Goal: Task Accomplishment & Management: Complete application form

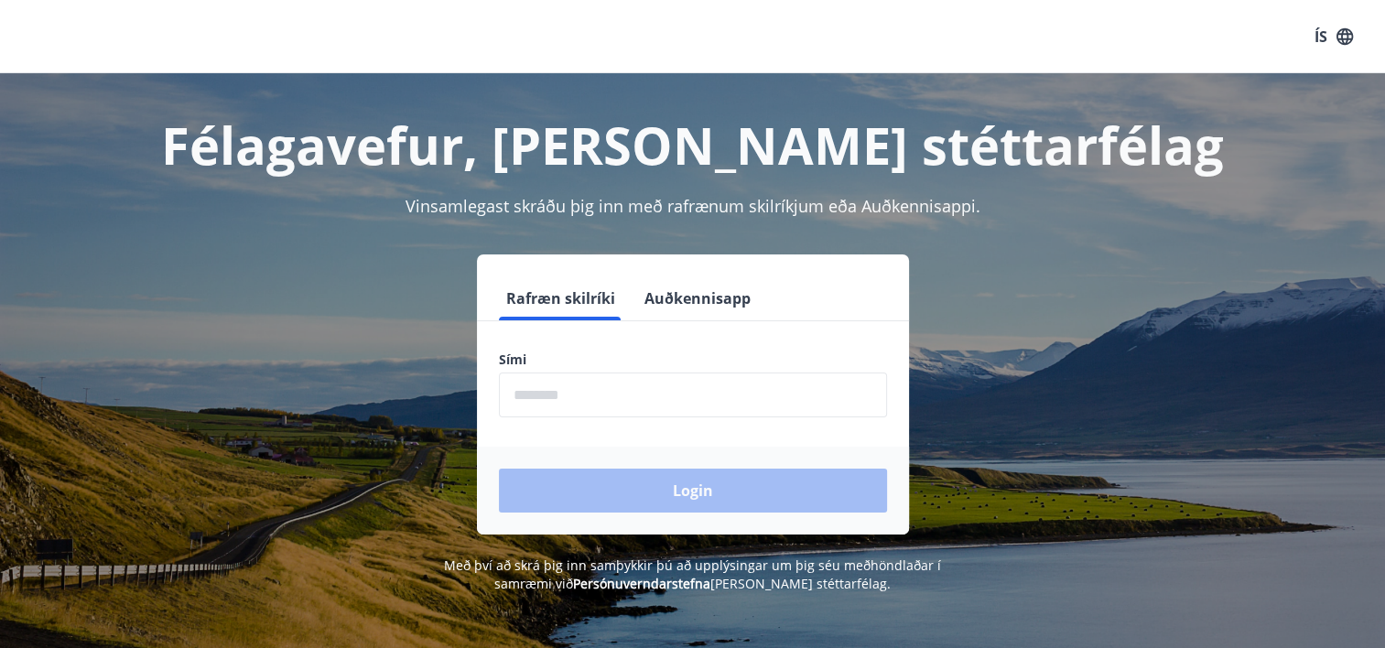
click at [603, 389] on input "phone" at bounding box center [693, 395] width 388 height 45
type input "********"
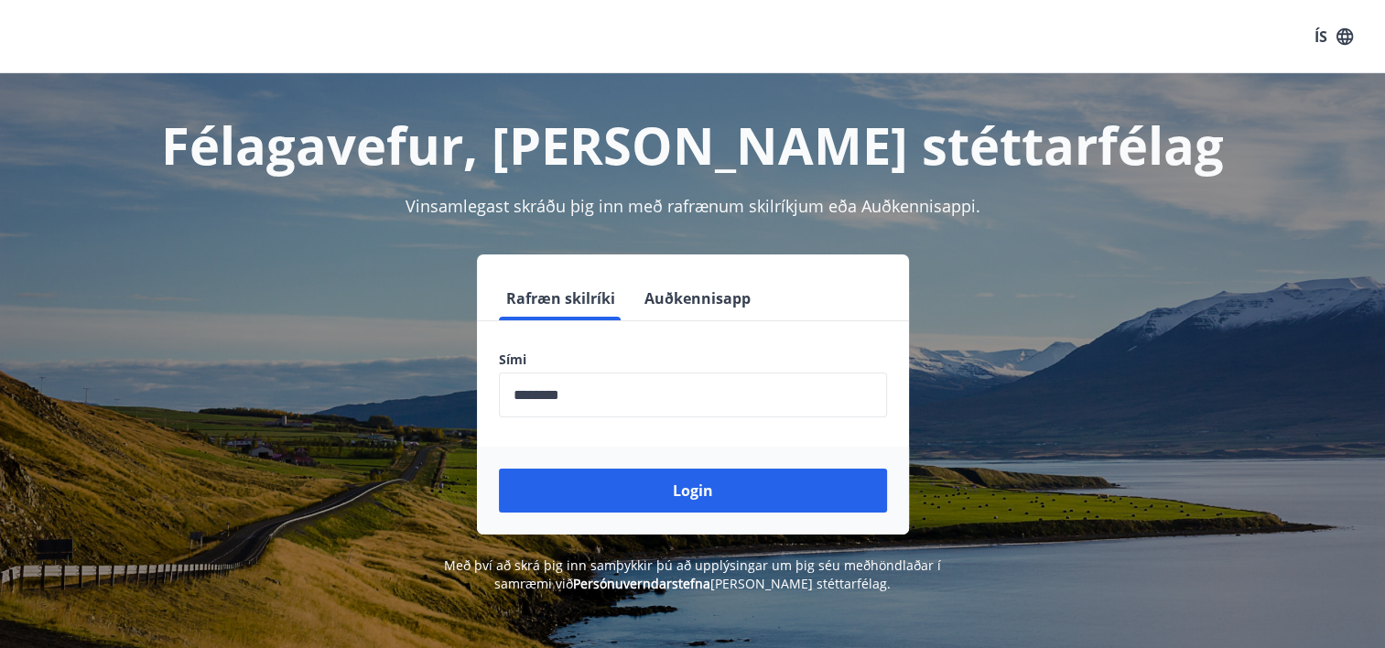
click at [720, 516] on div "Login" at bounding box center [693, 491] width 432 height 88
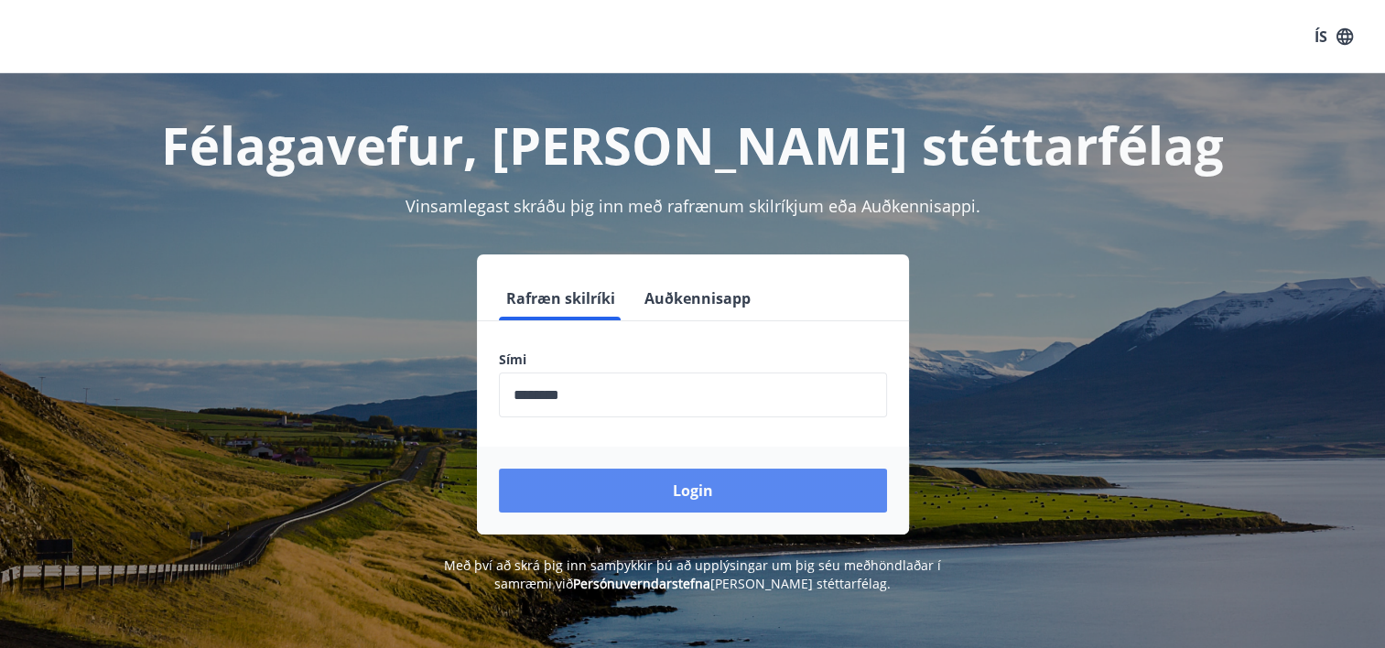
click at [656, 502] on button "Login" at bounding box center [693, 491] width 388 height 44
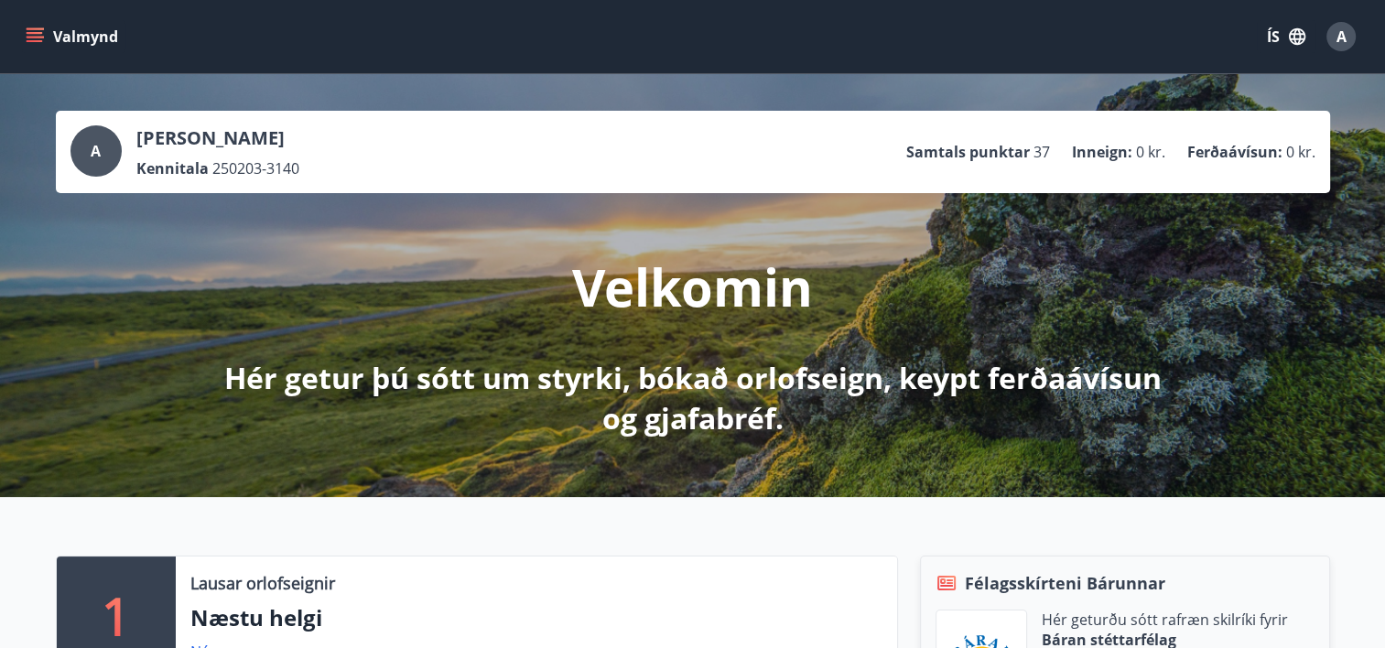
click at [41, 29] on icon "menu" at bounding box center [35, 36] width 18 height 18
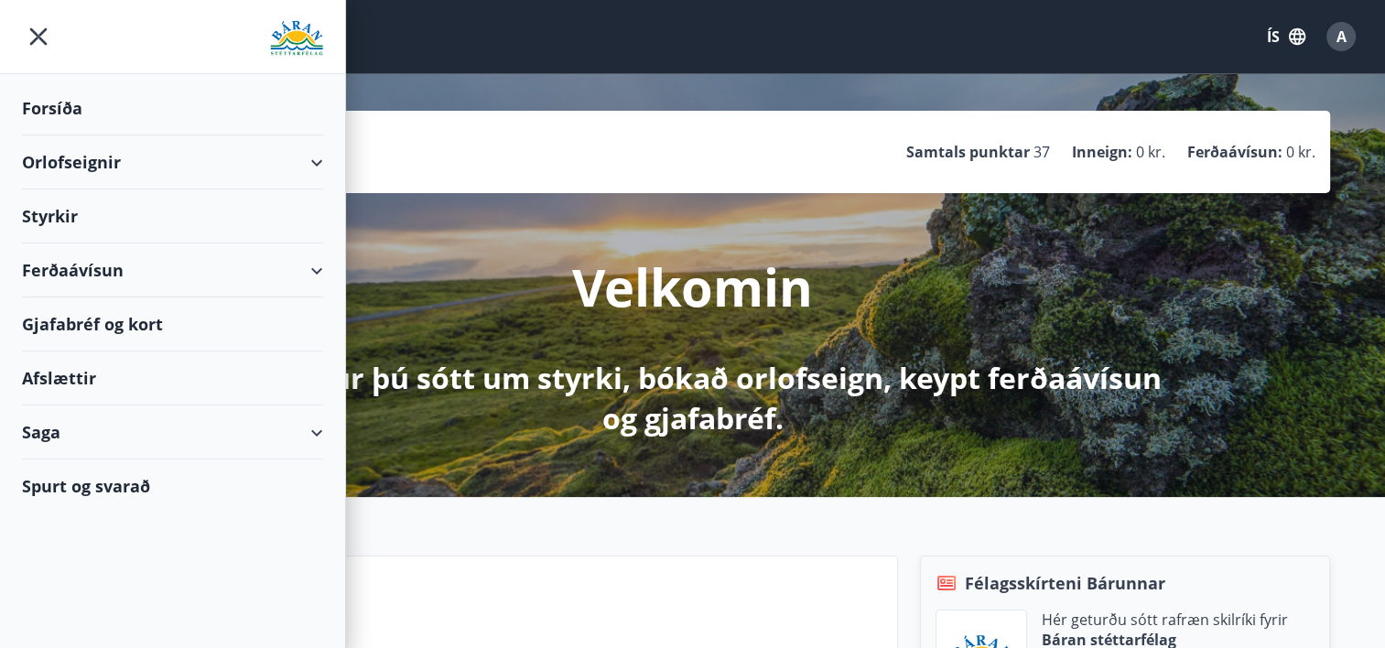
click at [54, 135] on div "Styrkir" at bounding box center [172, 108] width 301 height 54
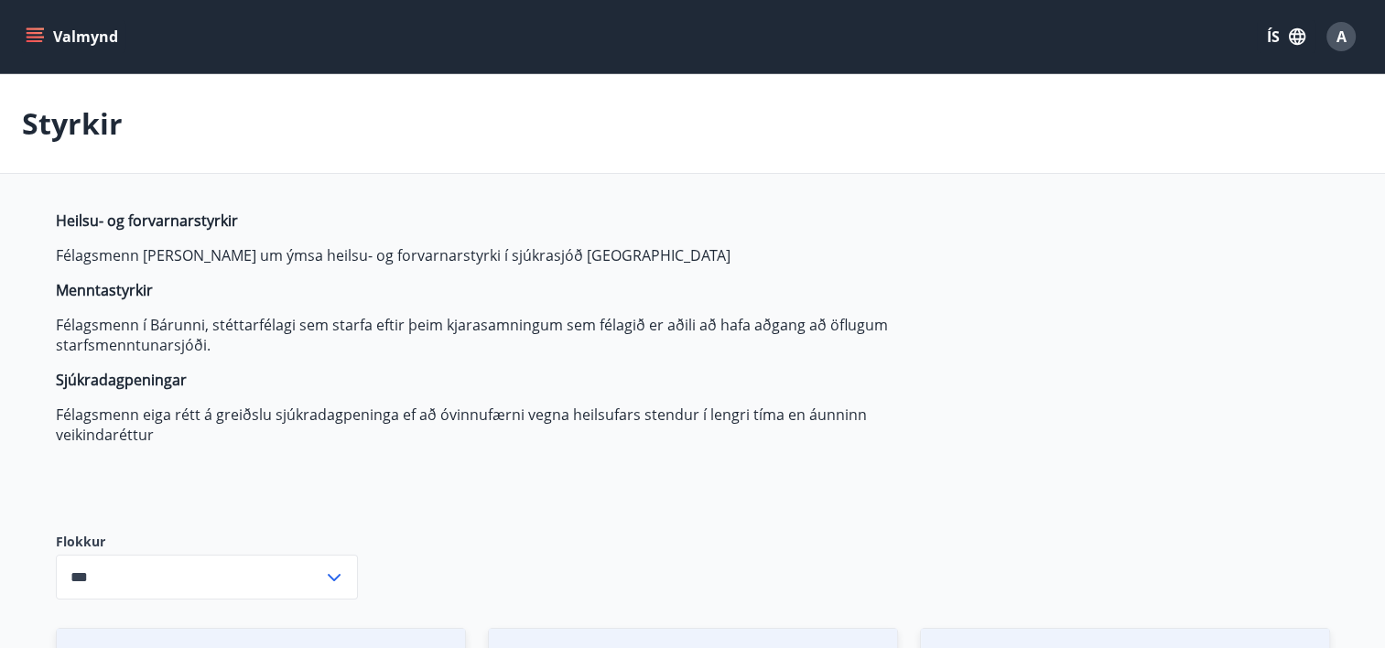
type input "***"
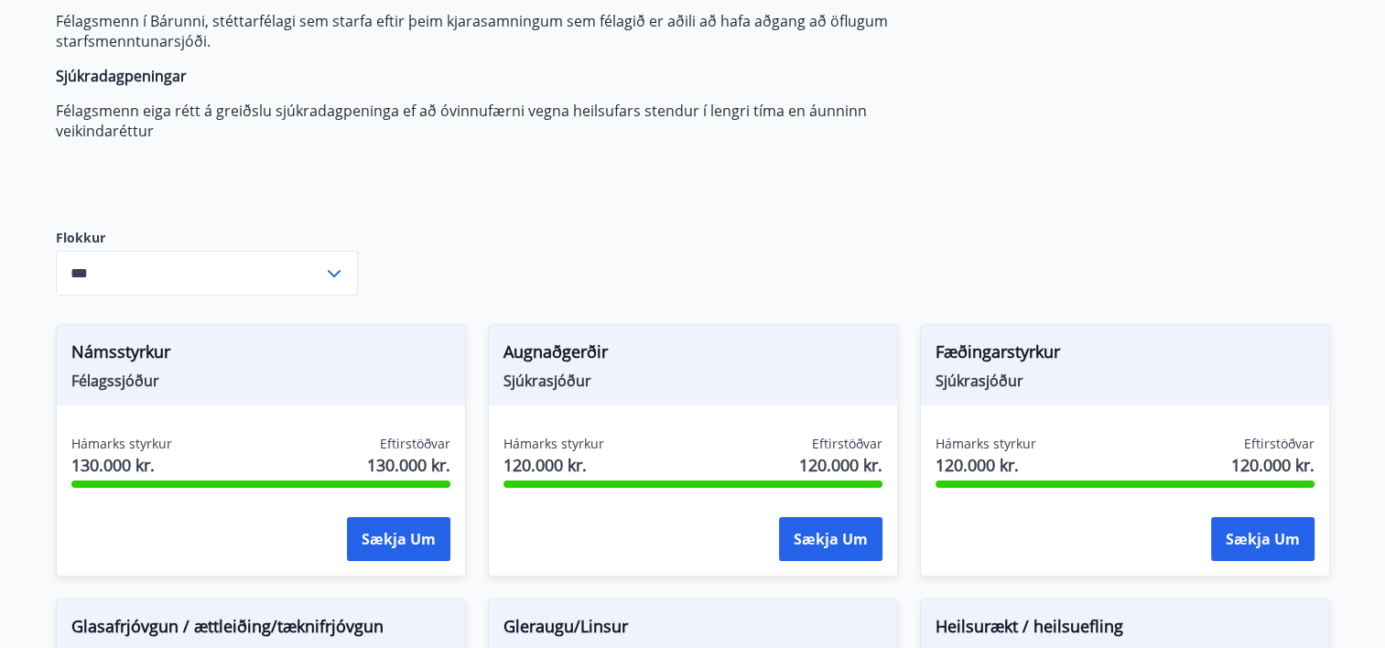
scroll to position [303, 0]
click at [915, 313] on div "Fæðingarstyrkur Sjúkrasjóður Hámarks styrkur 120.000 kr. Eftirstöðvar 120.000 k…" at bounding box center [1114, 440] width 432 height 275
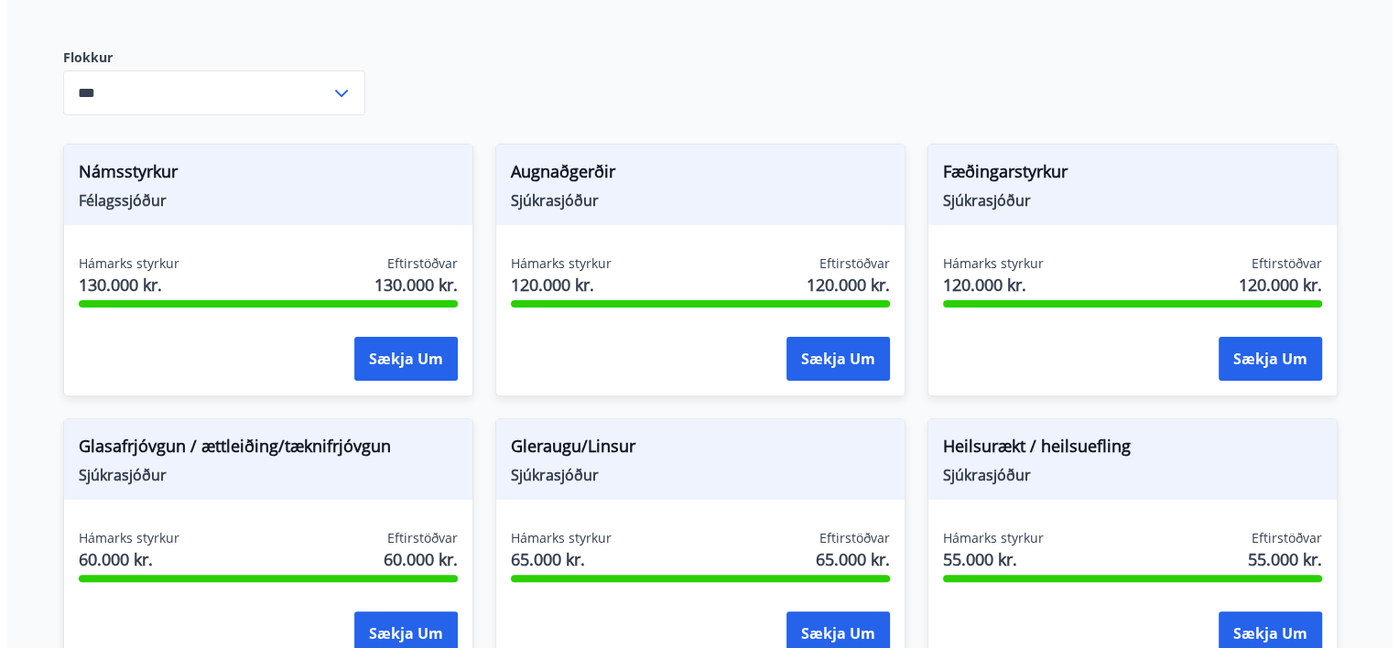
scroll to position [470, 0]
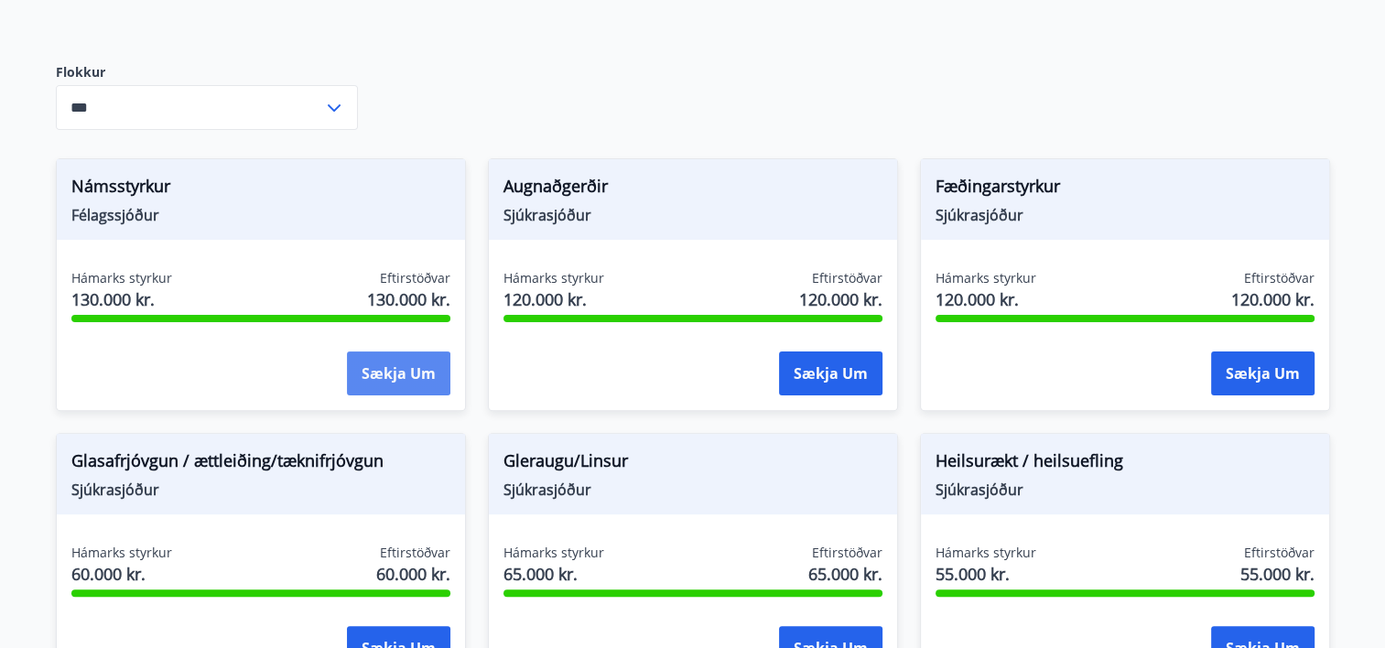
click at [377, 384] on button "Sækja um" at bounding box center [398, 373] width 103 height 44
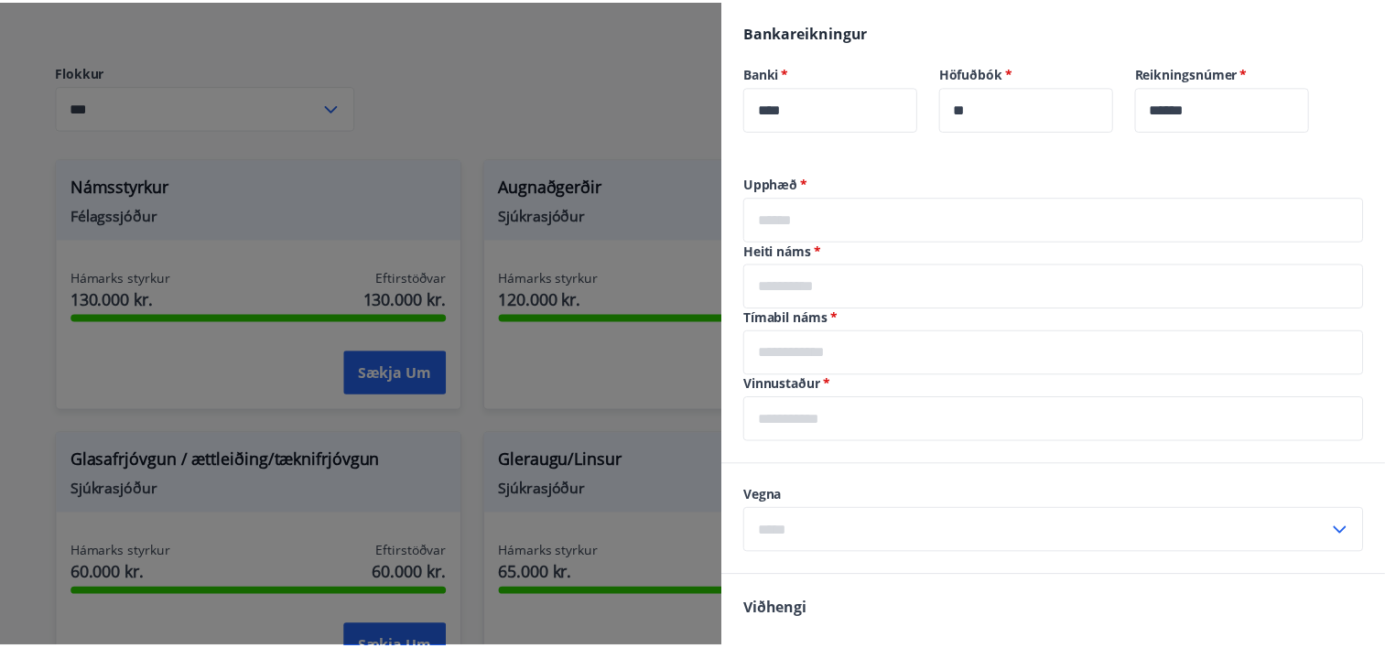
scroll to position [0, 0]
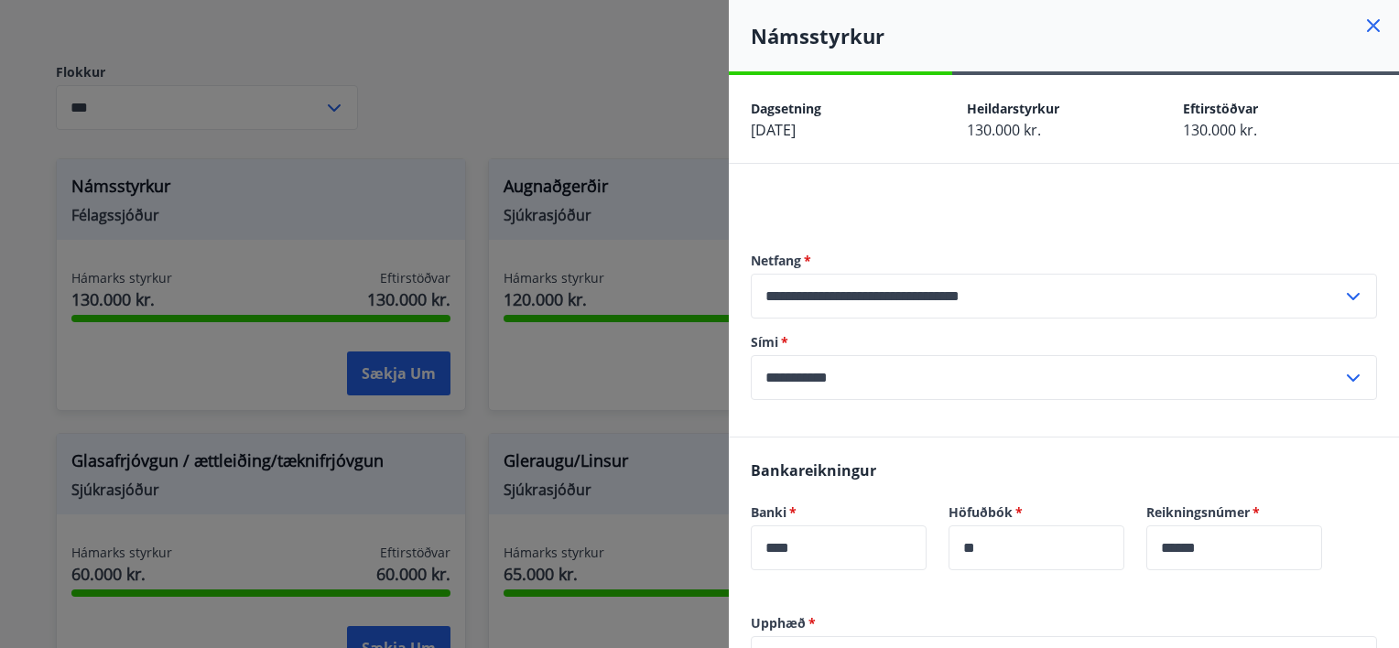
click at [1362, 26] on icon at bounding box center [1373, 26] width 22 height 22
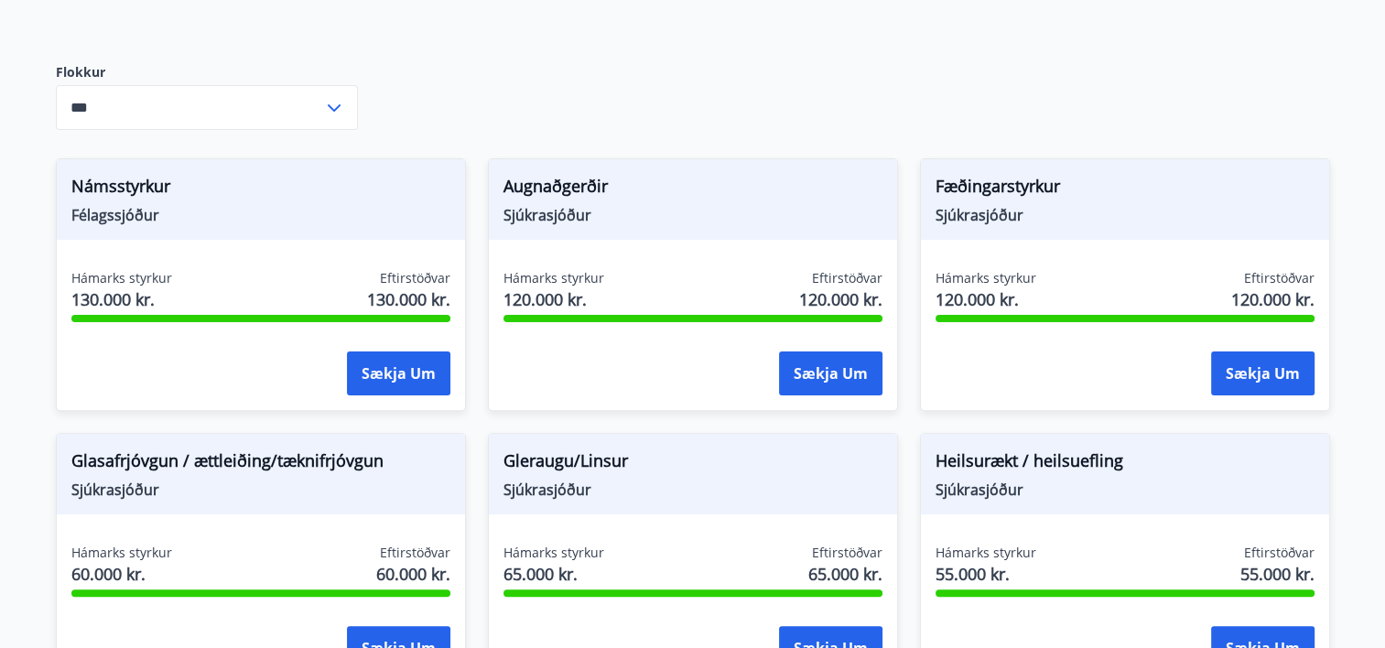
click at [1346, 135] on div "Heilsu- og forvarnarstyrkir Félagsmenn [PERSON_NAME] um ýmsa heilsu- og forvarn…" at bounding box center [693, 636] width 1318 height 1790
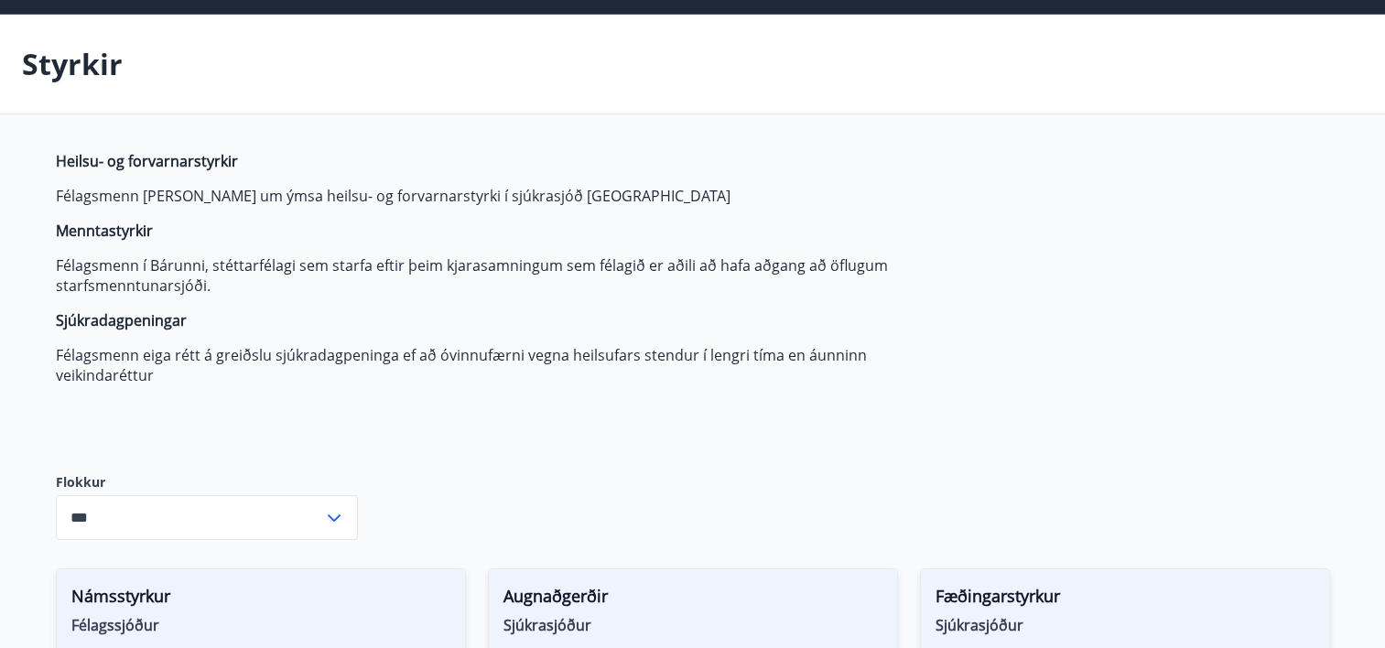
scroll to position [52, 0]
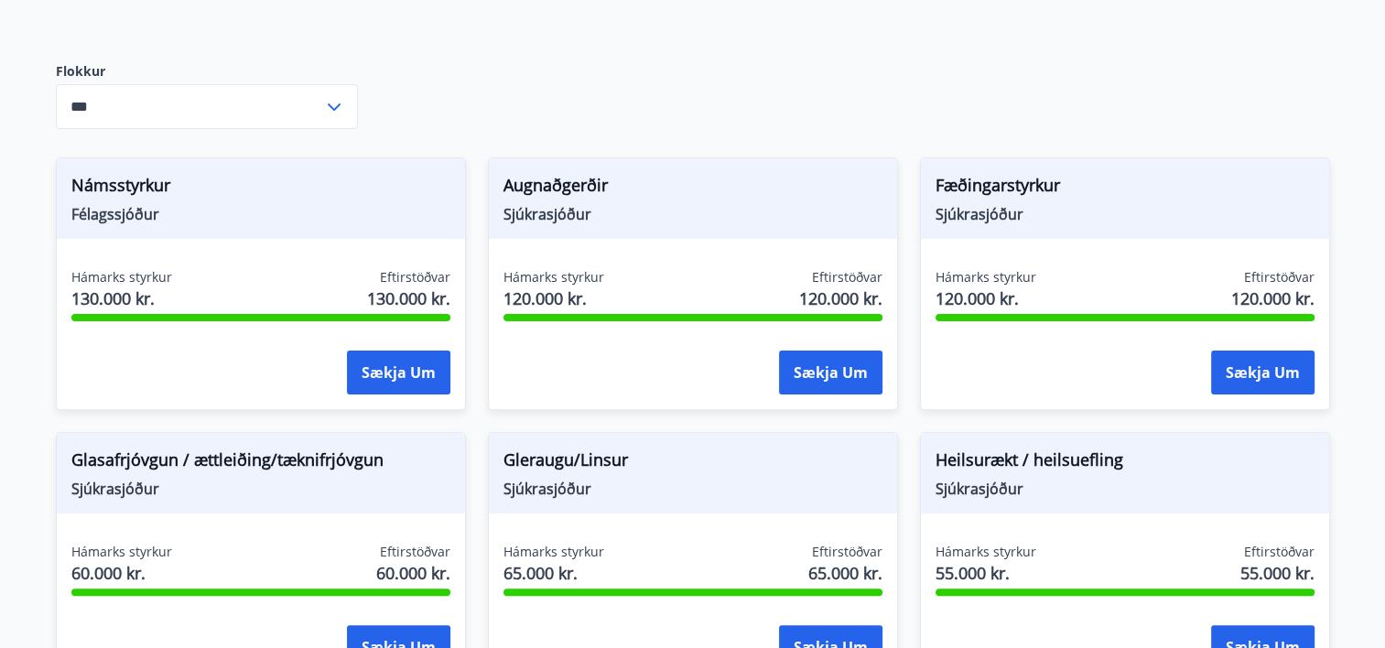
scroll to position [501, 0]
